Goal: Information Seeking & Learning: Learn about a topic

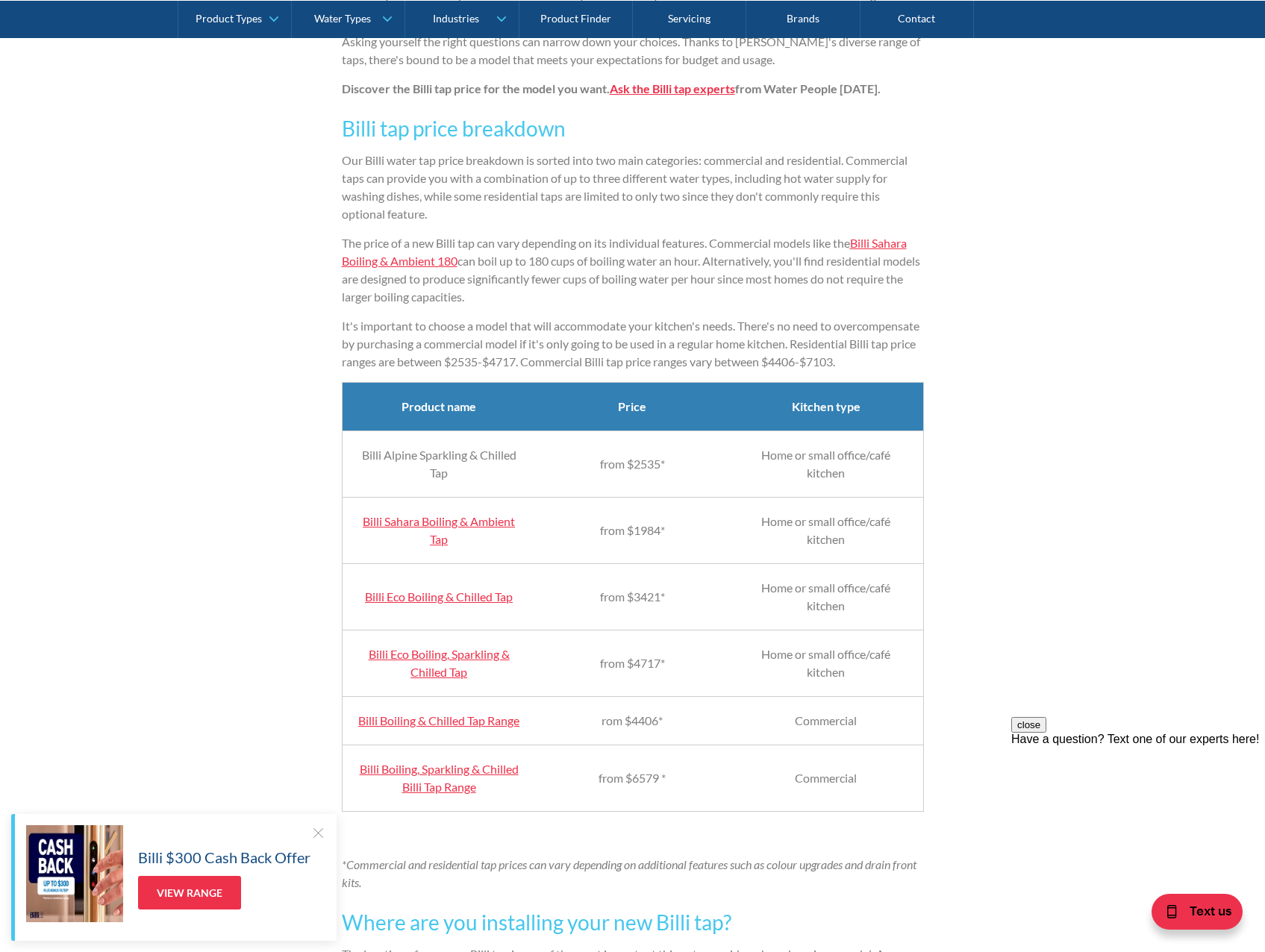
scroll to position [1268, 0]
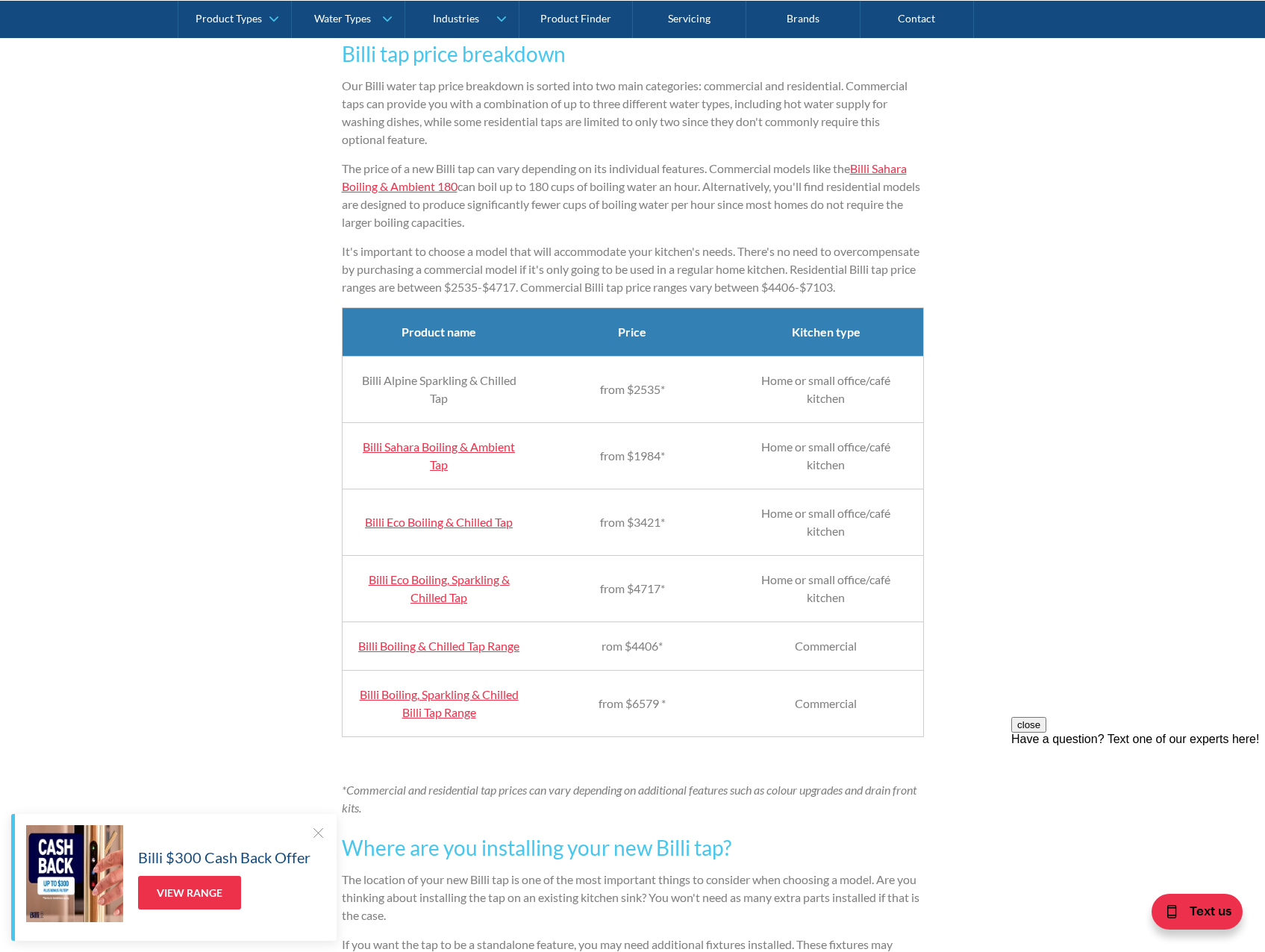
click at [439, 596] on link "Billi Eco Boiling, Sparkling & Chilled Tap" at bounding box center [439, 588] width 141 height 32
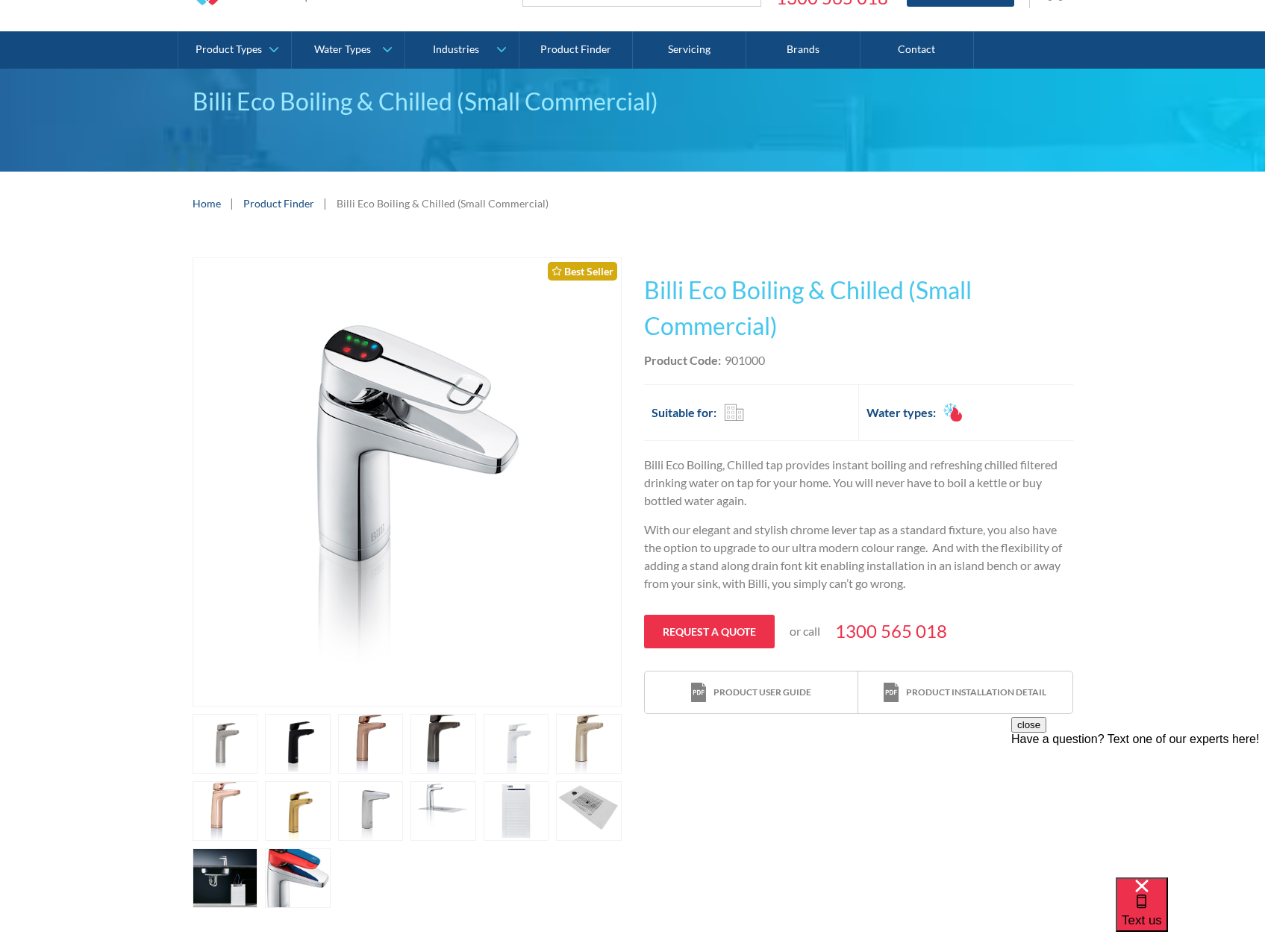
scroll to position [74, 0]
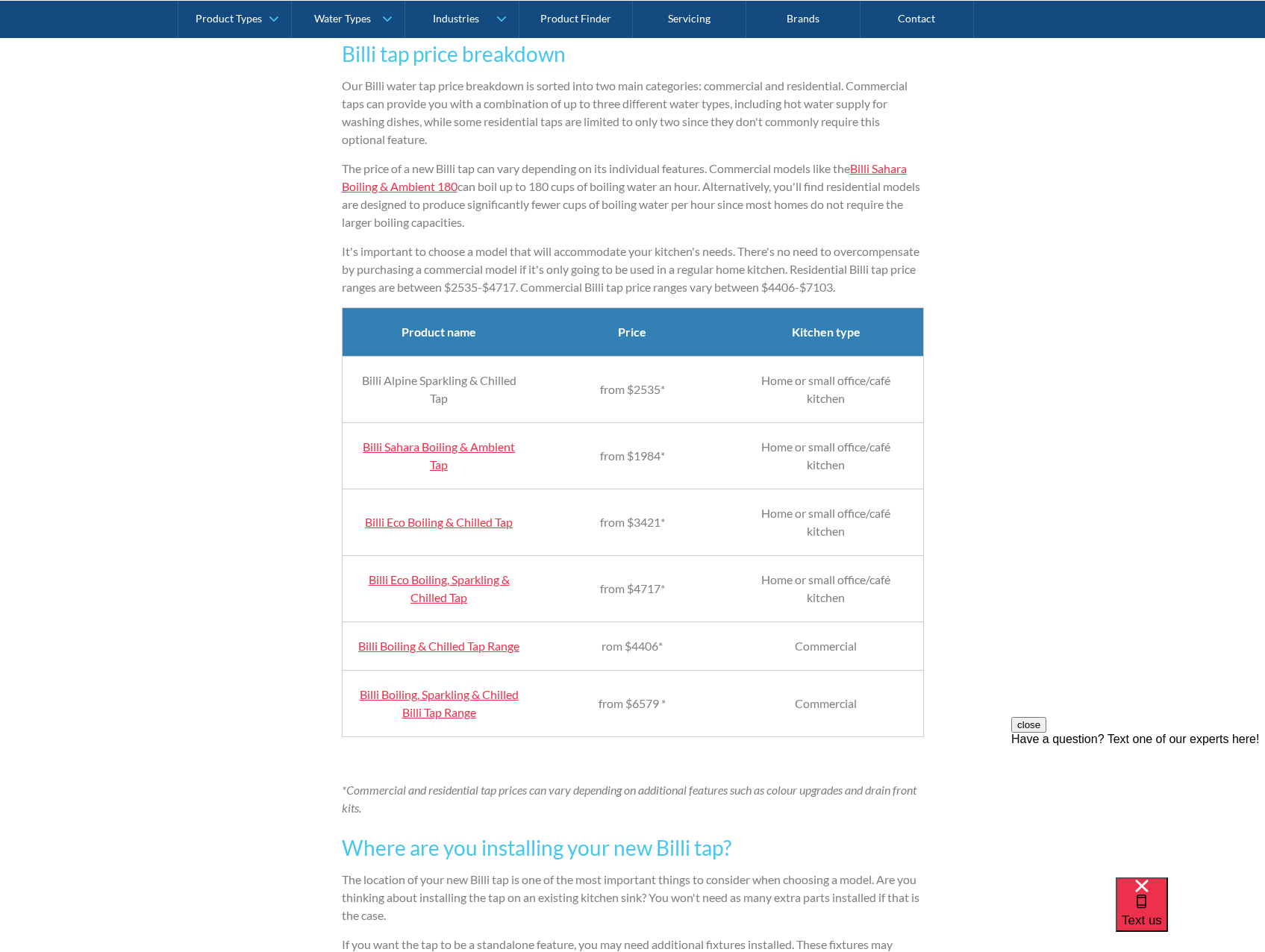
click at [451, 719] on link "Billi Boiling, Sparkling & Chilled Billi Tap Range" at bounding box center [439, 703] width 159 height 32
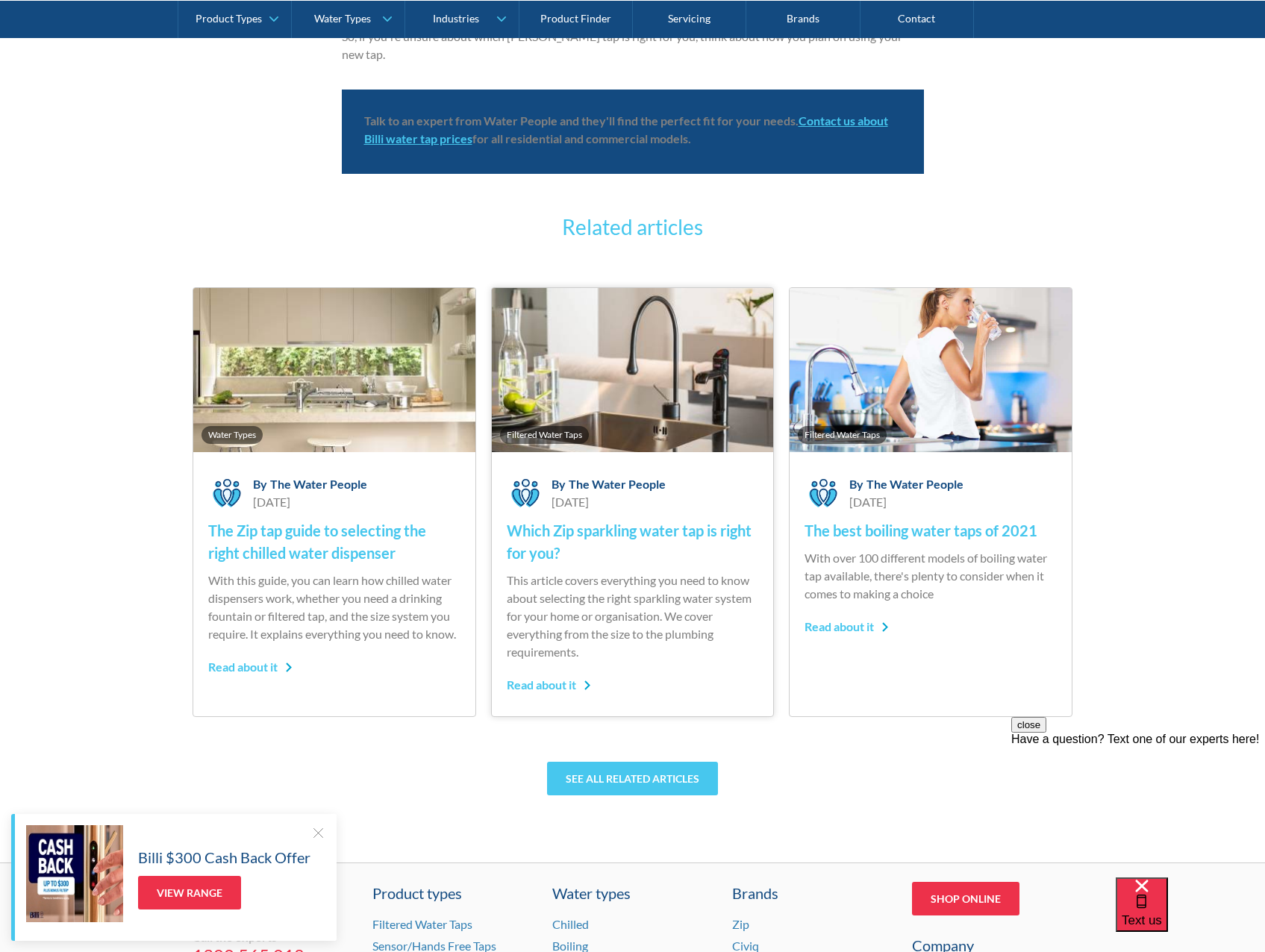
scroll to position [3581, 0]
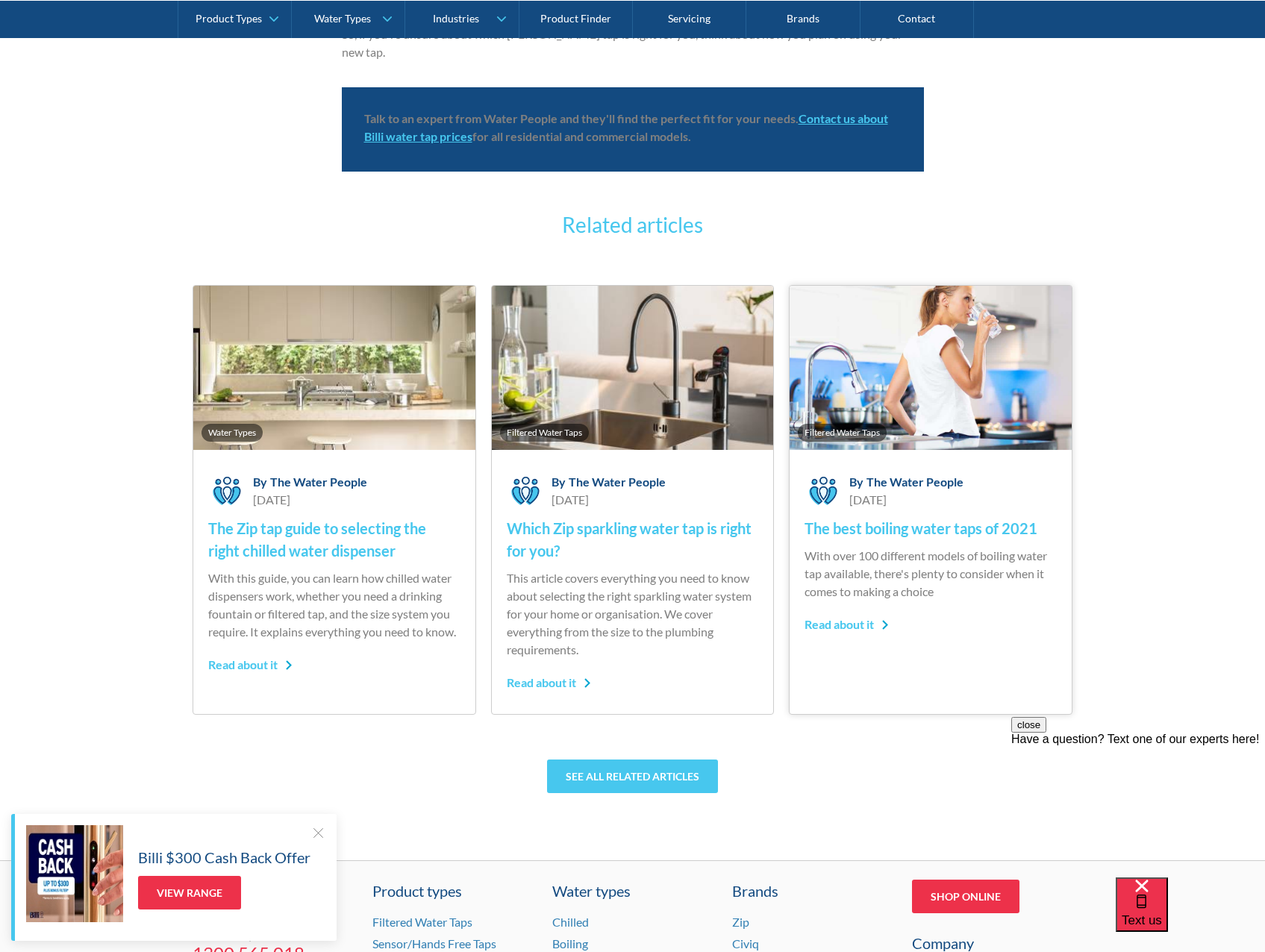
click at [924, 539] on h4 "The best boiling water taps of 2021" at bounding box center [930, 528] width 252 height 23
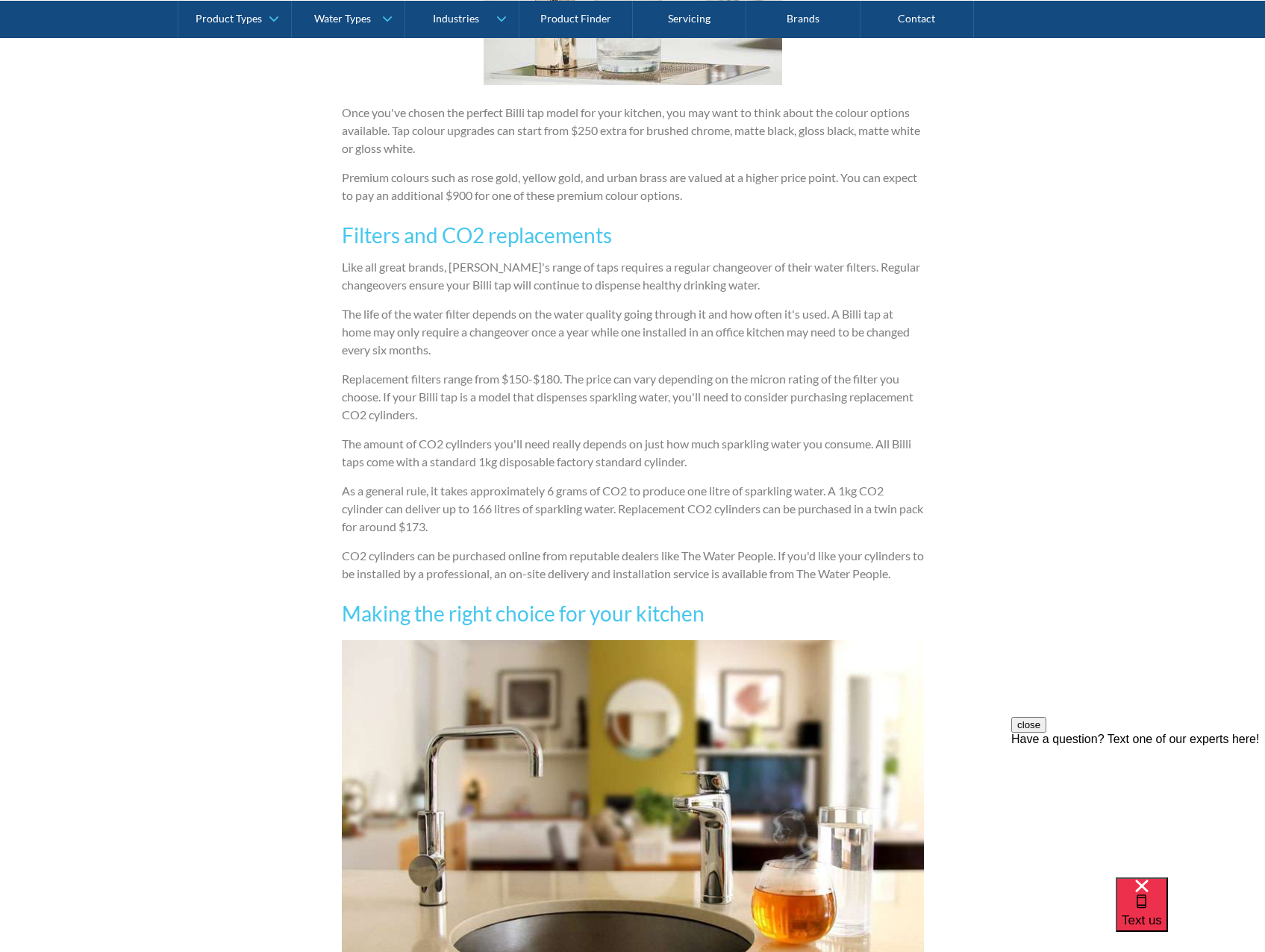
scroll to position [2239, 0]
